Goal: Information Seeking & Learning: Check status

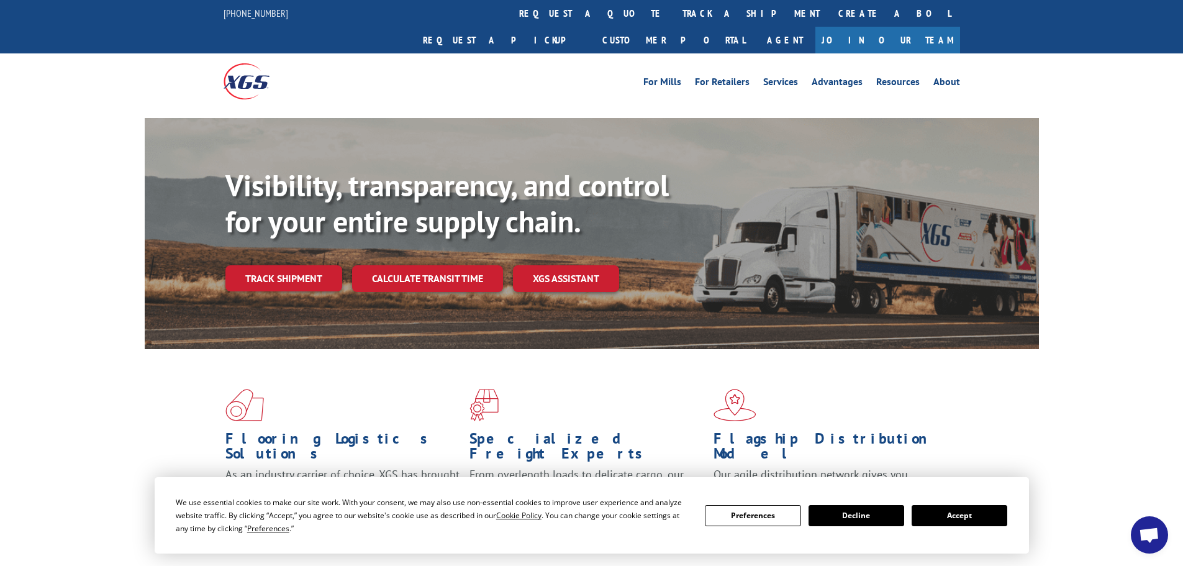
drag, startPoint x: 250, startPoint y: 264, endPoint x: 260, endPoint y: 257, distance: 12.1
click at [250, 265] on link "Track shipment" at bounding box center [283, 278] width 117 height 26
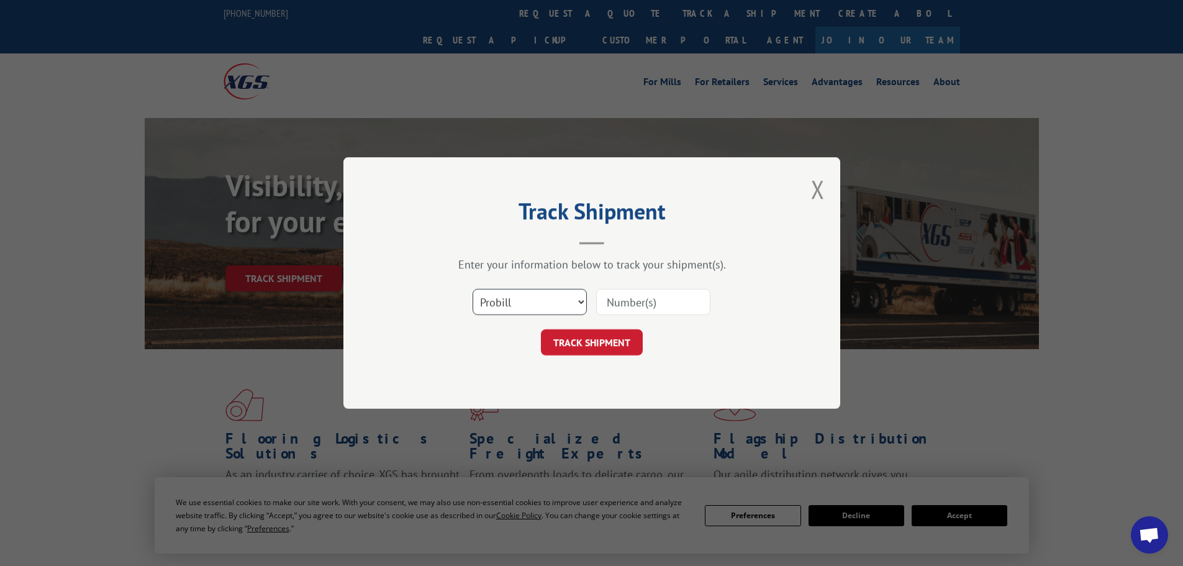
click at [516, 293] on select "Select category... Probill BOL PO" at bounding box center [530, 302] width 114 height 26
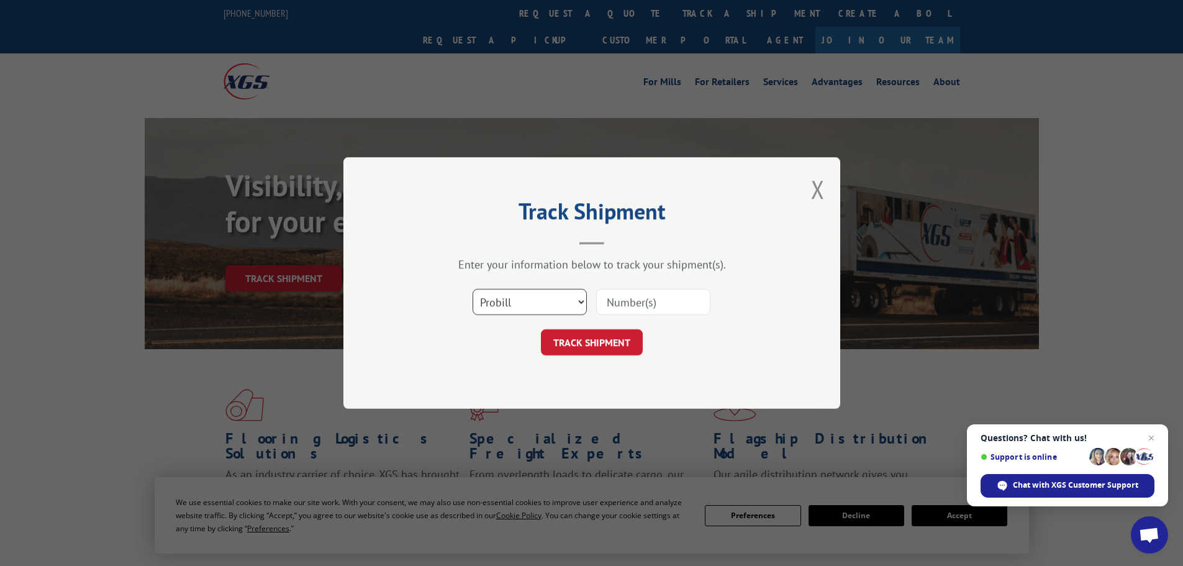
select select "bol"
click at [473, 289] on select "Select category... Probill BOL PO" at bounding box center [530, 302] width 114 height 26
click at [615, 312] on input at bounding box center [653, 302] width 114 height 26
paste input "5522298"
type input "5522298"
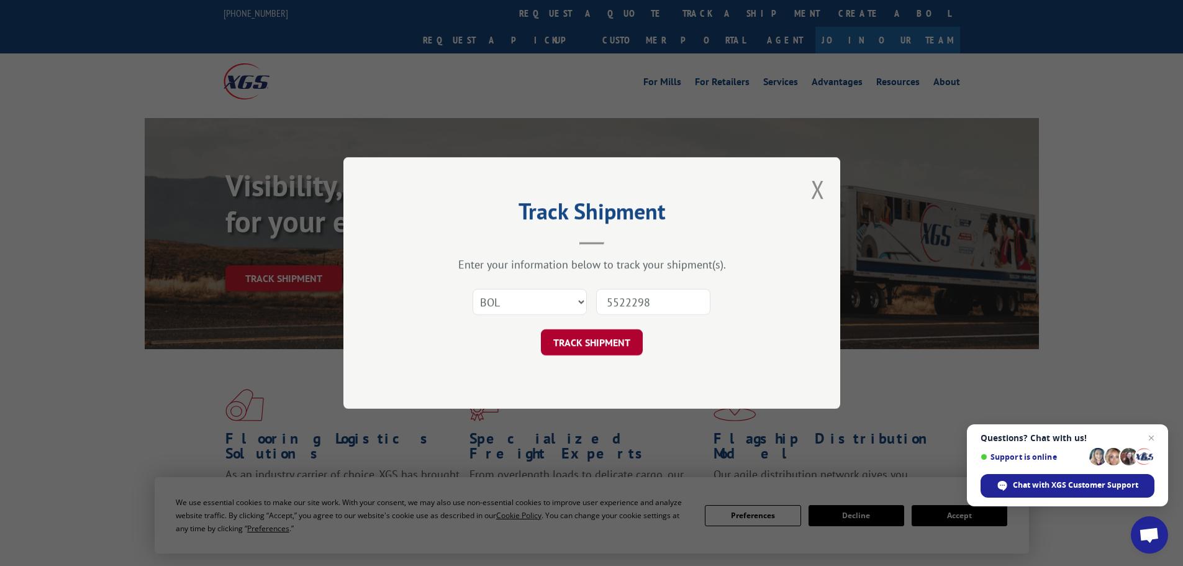
click at [592, 343] on button "TRACK SHIPMENT" at bounding box center [592, 342] width 102 height 26
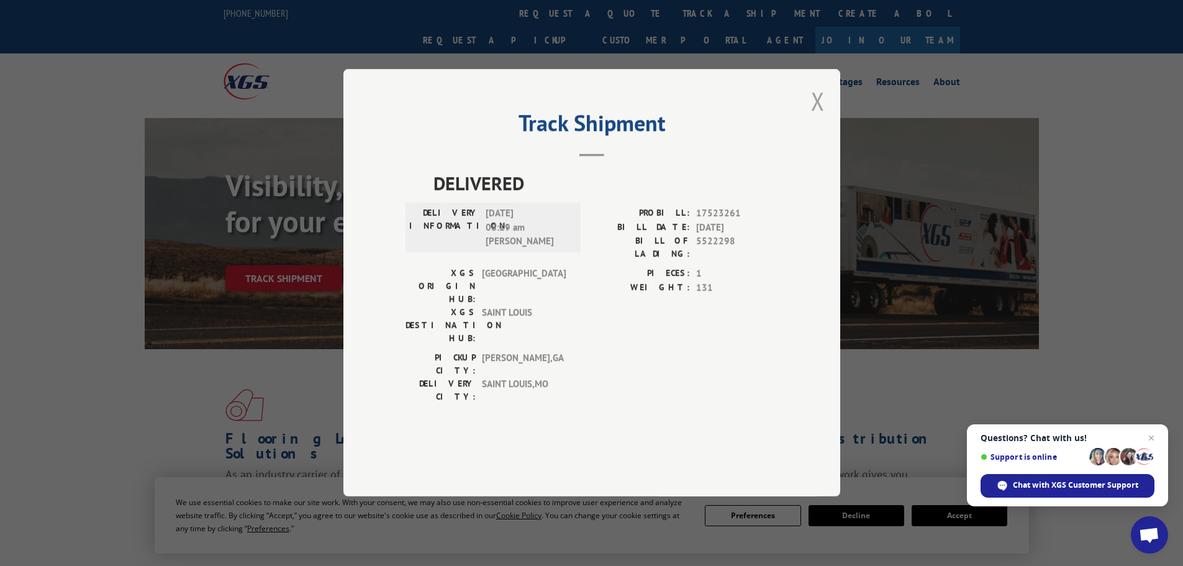
click at [822, 117] on button "Close modal" at bounding box center [818, 100] width 14 height 33
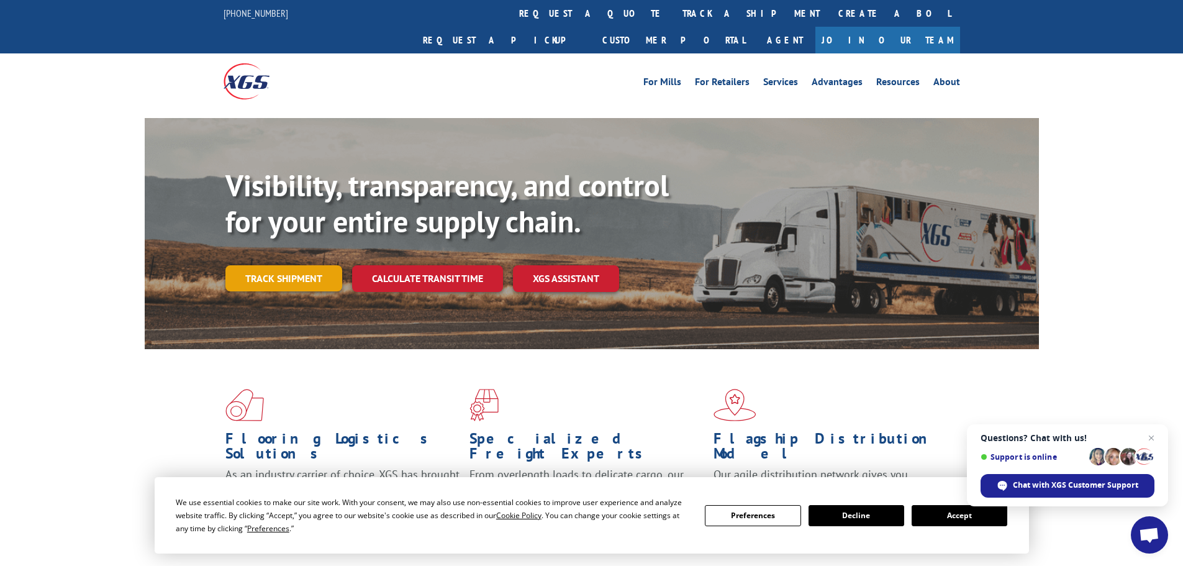
click at [298, 265] on link "Track shipment" at bounding box center [283, 278] width 117 height 26
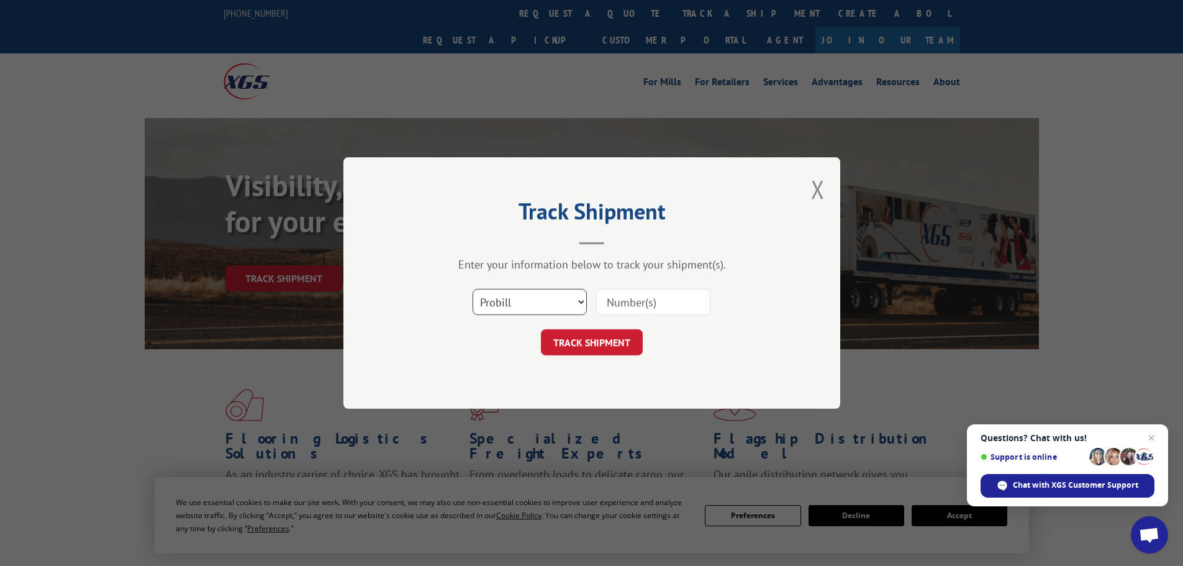
click at [560, 309] on select "Select category... Probill BOL PO" at bounding box center [530, 302] width 114 height 26
select select "bol"
click at [473, 289] on select "Select category... Probill BOL PO" at bounding box center [530, 302] width 114 height 26
click at [634, 307] on input at bounding box center [653, 302] width 114 height 26
paste input "7068334"
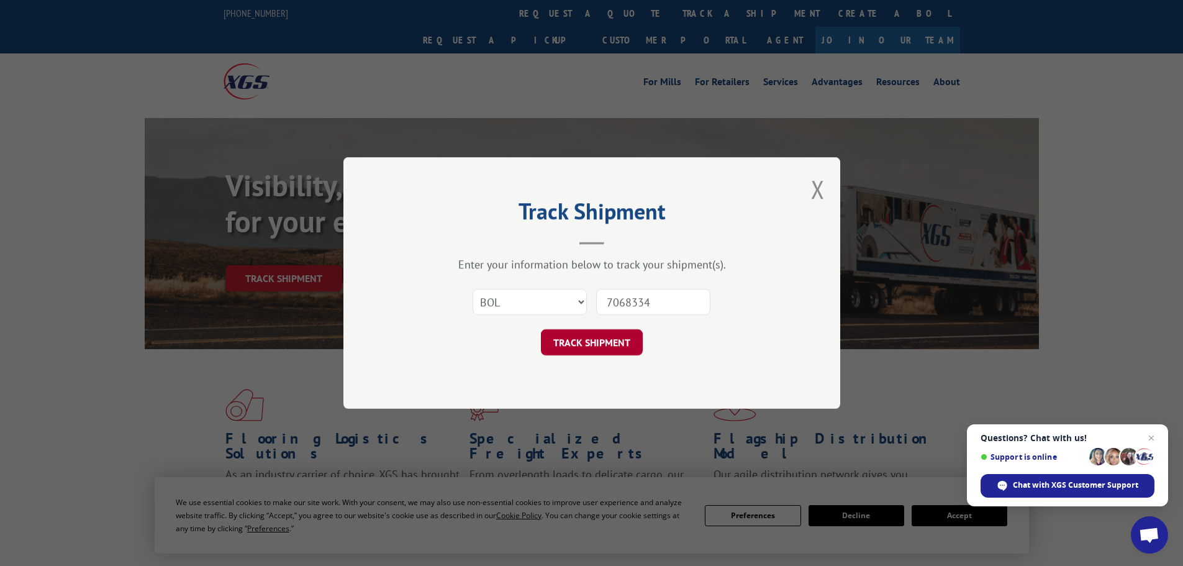
type input "7068334"
click at [612, 340] on button "TRACK SHIPMENT" at bounding box center [592, 342] width 102 height 26
